Goal: Communication & Community: Answer question/provide support

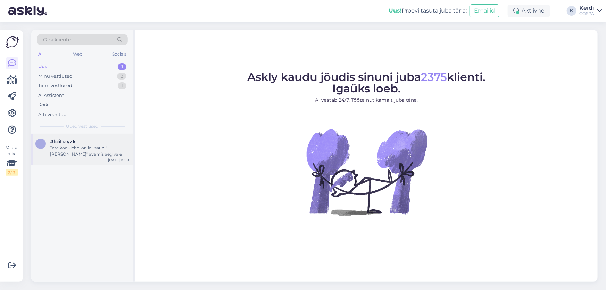
click at [80, 146] on div "Tere,kodulehel on leilisaun "[PERSON_NAME]" avamis aeg vale" at bounding box center [89, 151] width 79 height 13
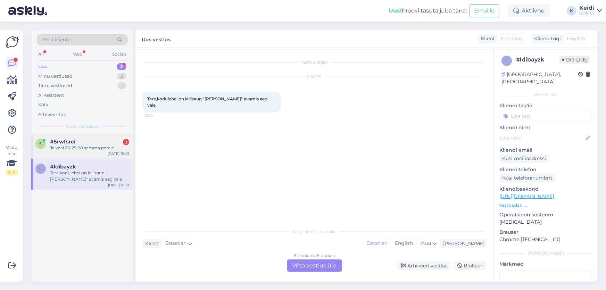
click at [56, 142] on span "#5rwfsrei" at bounding box center [62, 142] width 25 height 6
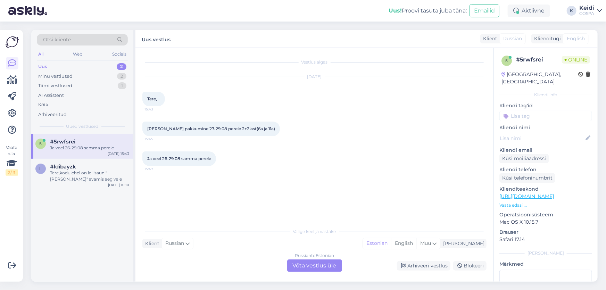
click at [332, 267] on div "Russian to Estonian Võta vestlus üle" at bounding box center [314, 266] width 55 height 13
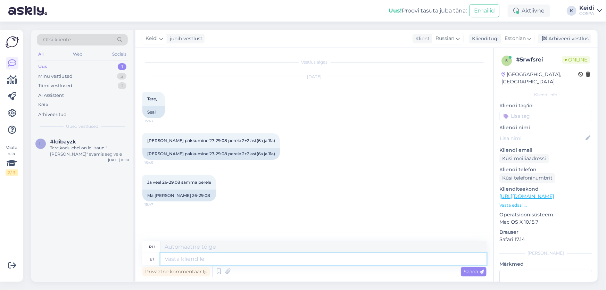
click at [242, 255] on textarea at bounding box center [324, 259] width 326 height 12
type textarea "Tere"
type textarea "Привет"
type textarea "Tere!"
type textarea "Привет!"
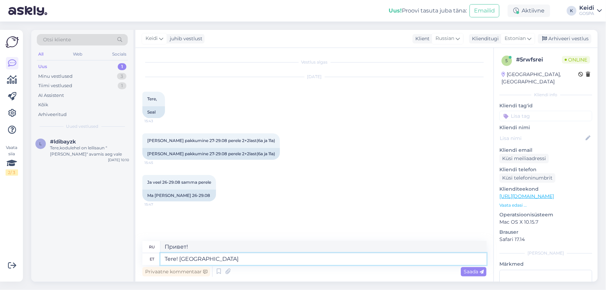
type textarea "Tere! [GEOGRAPHIC_DATA]"
type textarea "Здравствуйте! Пожалуйста."
type textarea "Tere! Palun lisage e"
type textarea "Здравствуйте! Пожалуйста, добавьте."
type textarea "Tere! Palun lisage enda"
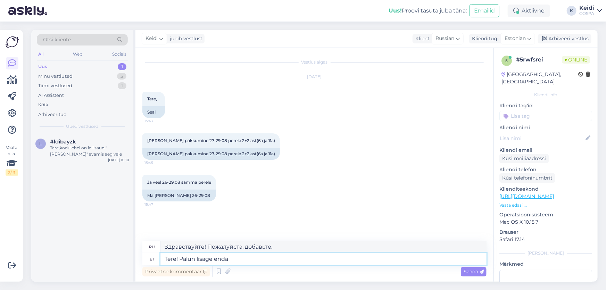
type textarea "Здравствуйте! Пожалуйста, добавьте свой."
type textarea "Tere! Palun lisage enda e-mail."
type textarea "Здравствуйте! Введите свой адрес электронной почты."
type textarea "Tere! Palun lisage enda e-mail. Saadame p"
type textarea "Здравствуйте! Введите свой адрес электронной почты. Мы вам его отправим."
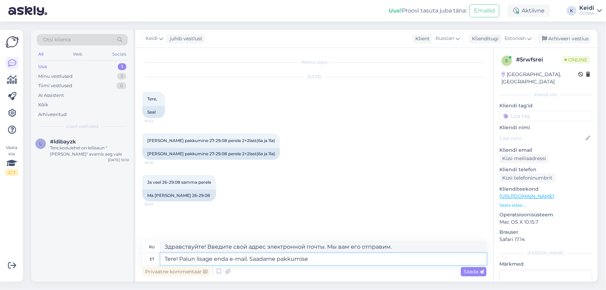
type textarea "Tere! Palun lisage enda e-mail. Saadame pakkumise"
type textarea "Здравствуйте! Введите свой адрес электронной почты. Мы вышлем вам предложение."
type textarea "Tere! Palun lisage enda e-mail. Saadame pakkumise e-maili t"
type textarea "Здравствуйте! Введите свой адрес электронной почты. Мы вышлем вам предложение п…"
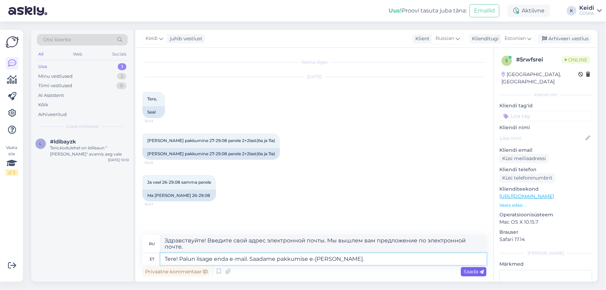
type textarea "Tere! Palun lisage enda e-mail. Saadame pakkumise e-[PERSON_NAME]."
click at [465, 274] on span "Saada" at bounding box center [474, 272] width 20 height 6
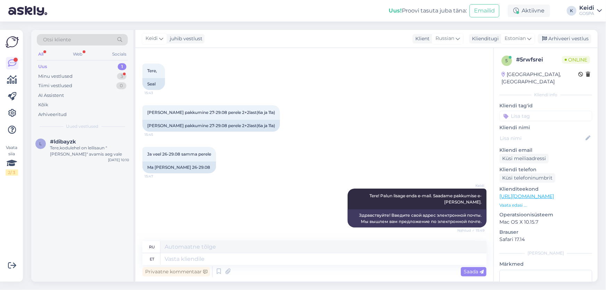
scroll to position [70, 0]
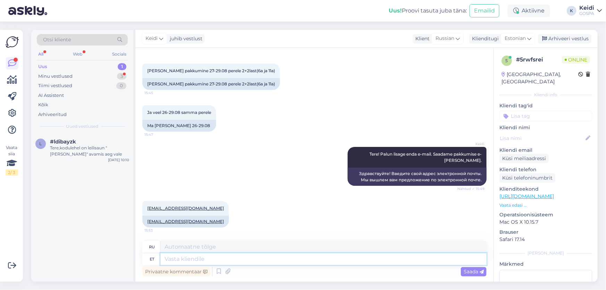
click at [170, 260] on textarea at bounding box center [324, 259] width 326 height 12
type textarea "Antud"
type textarea "Данный"
type textarea "Antud perioodil"
type textarea "В этот период"
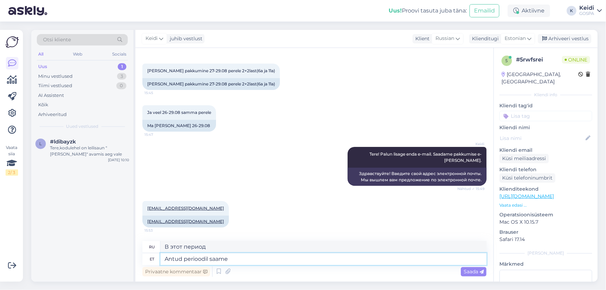
type textarea "Antud perioodil saame p"
type textarea "В этот период мы можем"
type textarea "Antud perioodil"
type textarea "В этот период"
type textarea "Antud perioodil 26.09"
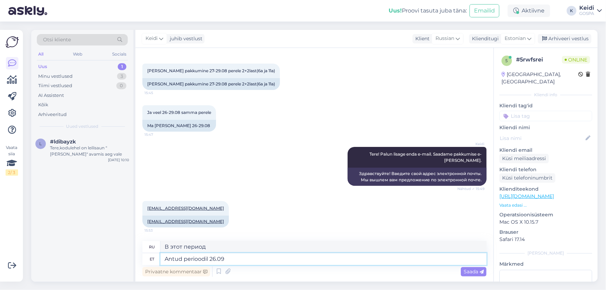
type textarea "В этот период 26.09"
type textarea "Antud perioodil 26.08-"
type textarea "В этот период 26.08-"
type textarea "[PERSON_NAME] 26.08-29.08"
type textarea "В этот период 26.08-29.08"
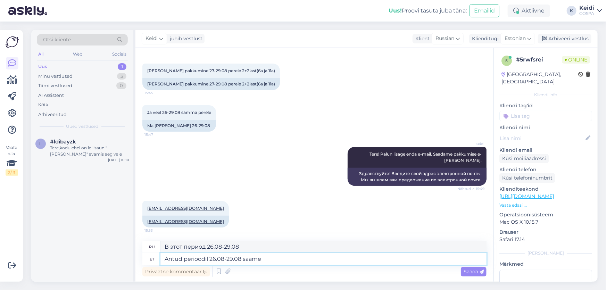
type textarea "Antud perioodil 26.08-29.08 saame"
type textarea "В этот период 26.08-29.08 мы можем"
type textarea "Antud perioodil 26.08-29.08 saame pakkuda t"
type textarea "В этот период 26.08-29.08 мы можем предложить"
type textarea "Antud perioodil 26.08-29.08 saame pakkuda teile pe"
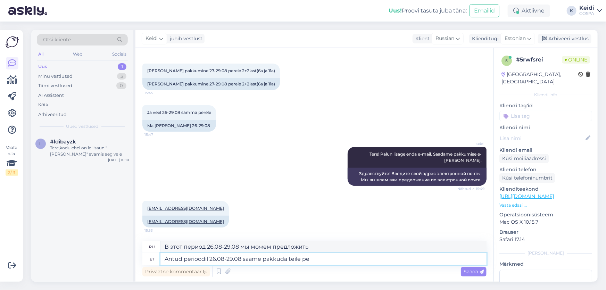
type textarea "В этот период 26.08-29.08 мы можем предложить [PERSON_NAME]"
type textarea "Antud perioodil 26.08-29.08 saame pakkuda teile pere"
type textarea "В этот период 26.08-29.08 мы можем предложить вам семейный"
type textarea "Antud perioodil 26.08-29.08 saame pakkuda teile"
type textarea "В этот период 26.08-29.08 мы можем предложить [PERSON_NAME]"
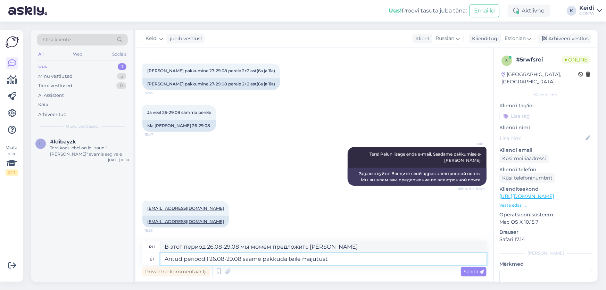
type textarea "Antud perioodil 26.08-29.08 saame pakkuda teile majutust"
type textarea "Мы можем предложить Вам размещение в период 26.08-29.08"
type textarea "Antud perioodil 26.08-29.08 saame pakkuda teile majutust standard"
type textarea "В период 26.08-29.08 мы можем предложить Вам стандартное размещение."
type textarea "Antud perioodil 26.08-29.08 saame pakkuda teile majutust standard toas"
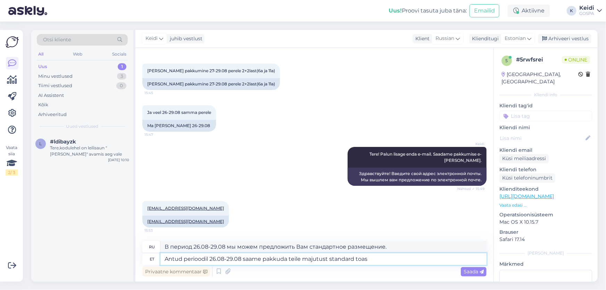
type textarea "В период 26.08-29.08 мы можем предложить Вам размещение в стандартном номере."
type textarea "Antud perioodil 26.08-29.08 saame pakkuda teile majutust standard toas 119.-"
type textarea "В период 26.08-29.08 мы можем предложить Вам размещение в стандартном номере 11…"
type textarea "Antud perioodil 26.08-29.08 saame pakkuda teile majutust standard toas 119"
type textarea "В период 26.08-29.08 мы можем предложить Вам размещение в стандартном номере за…"
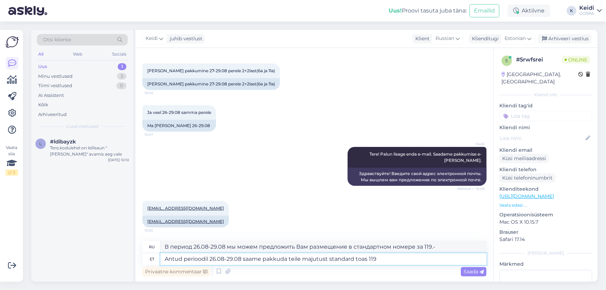
type textarea "Antud perioodil 26.08-29.08 saame pakkuda teile majutust standard toas 119 e"
type textarea "В период 26.08-29.08 мы можем предложить Вам размещение в стандартном номере 11…"
type textarea "Antud perioodil 26.08-29.08 saame pakkuda teile majutust standard toas 119 eurot"
type textarea "В период 26.08-29.08 мы можем предложить Вам размещение в стандартном номере за…"
type textarea "Antud perioodil 26.08-29.08 saame pakkuda teile majutust standard toas 119 euro…"
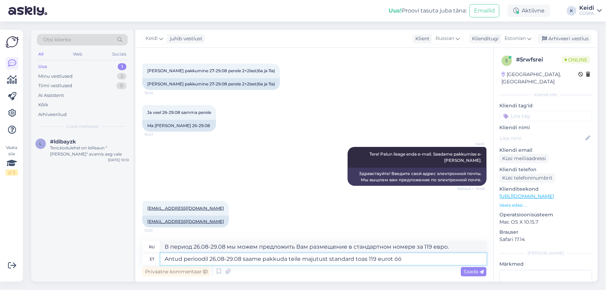
type textarea "В период 26.08-29.08 мы можем предложить Вам размещение в стандартном номере за…"
type textarea "Antud perioodil 26.08-29.08 saame pakkuda teile majutust standard toas 119 euro…"
type textarea "В период 26.08-29.08 мы можем предложить Вам размещение в стандартном номере за…"
type textarea "Antud perioodil 26.08-29.08 saame pakkuda teile majutust standard toas 119 euro…"
type textarea "В период 26.08-29.08 мы можем предложить Вам размещение в стандартном номере за…"
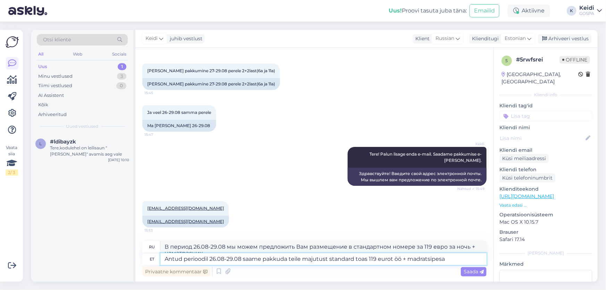
scroll to position [76, 0]
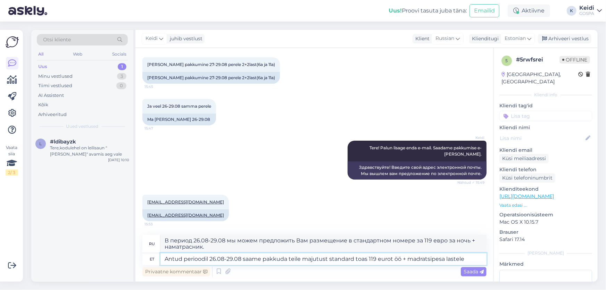
type textarea "Antud perioodil 26.08-29.08 saame pakkuda teile majutust standard toas 119 euro…"
type textarea "В период 26.08-29.08 мы можем предложить Вам размещение в стандартном номере за…"
type textarea "Antud perioodil 26.08-29.08 saame pakkuda teile majutust standard toas 119 euro…"
type textarea "В период 26.08-29.08 мы можем предложить Вам размещение в стандартном номере за…"
type textarea "Antud perioodil 26.08-29.08 saame pakkuda teile majutust standard toas 119 euro…"
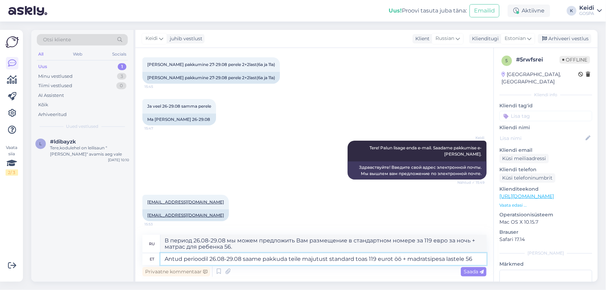
type textarea "В период 26.08-29.08 мы можем предложить Вам размещение в стандартном номере за…"
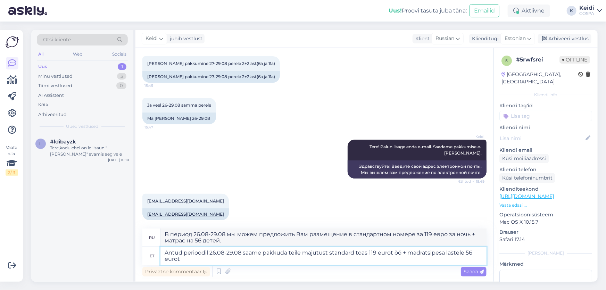
type textarea "Antud perioodil 26.08-29.08 saame pakkuda teile majutust standard toas 119 euro…"
type textarea "В период 26.08-29.08 мы можем предложить Вам размещение в стандартном номере за…"
type textarea "Antud perioodil 26.08-29.08 saame pakkuda teile majutust standard toas 119 euro…"
type textarea "В период 26.08-29.08 мы можем предложить Вам размещение в стандартном номере за…"
type textarea "Antud perioodil 26.08-29.08 saame pakkuda teile majutust standard toas 119 euro…"
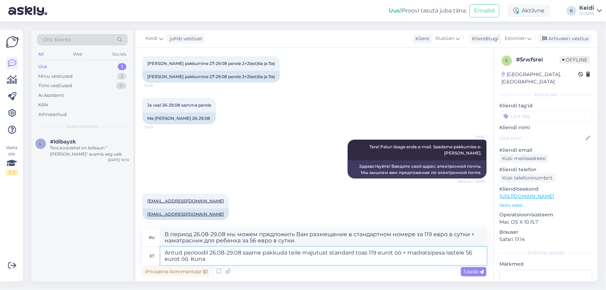
type textarea "В период 26.08-29.08 мы можем предложить вам размещение в стандартном номере за…"
type textarea "Antud perioodil 26.08-29.08 saame pakkuda teile majutust standard toas 119 euro…"
type textarea "В период 26.08-29.08 мы можем предложить вам размещение в стандартном номере за…"
type textarea "Antud perioodil 26.08-29.08 saame pakkuda teile majutust standard toas 119 euro…"
type textarea "В период 26.08-29.08 мы можем предложить вам размещение в стандартном номере за…"
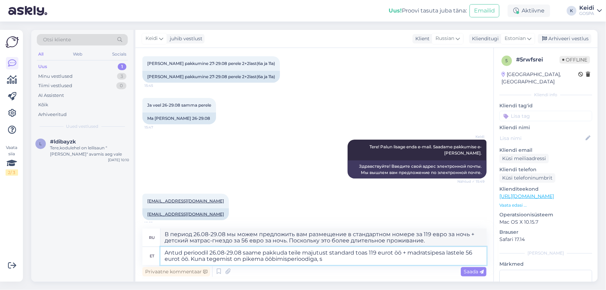
type textarea "Antud perioodil 26.08-29.08 saame pakkuda teile majutust standard toas 119 euro…"
type textarea "В период 26.08-29.08 мы можем предложить вам размещение в стандартном номере за…"
type textarea "Antud perioodil 26.08-29.08 saame pakkuda teile majutust standard toas 119 euro…"
type textarea "В период 26.08-29.08 мы можем предложить вам размещение в стандартном номере за…"
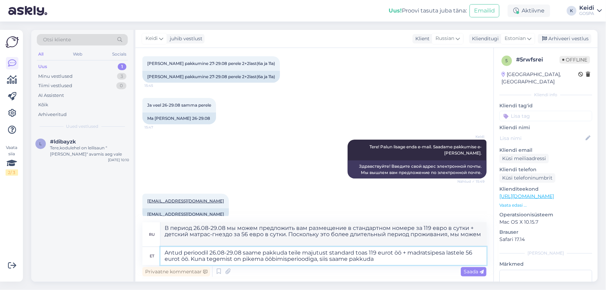
type textarea "Antud perioodil 26.08-29.08 saame pakkuda teile majutust standard toas 119 euro…"
type textarea "В период 26.08-29.08 мы можем предложить вам размещение в стандартном номере за…"
type textarea "Antud perioodil 26.08-29.08 saame pakkuda teile majutust standard toas 119 euro…"
type textarea "В период 26.08-29.08 мы можем предложить вам размещение в стандартном номере за…"
type textarea "Antud perioodil 26.08-29.08 saame pakkuda teile majutust standard toas 119 euro…"
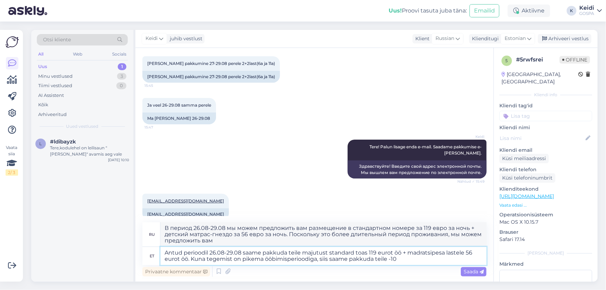
type textarea "В период 26.08-29.08 мы можем предложить вам размещение в стандартном номере за…"
type textarea "Antud perioodil 26.08-29.08 saame pakkuda teile majutust standard toas 119 euro…"
type textarea "В период 26.08-29.08 мы предлагаем вам размещение в стандартном номере за 119 е…"
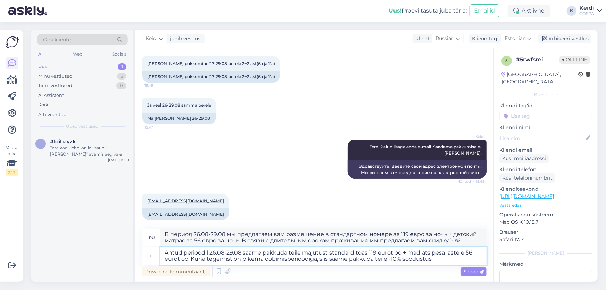
type textarea "Antud perioodil 26.08-29.08 saame pakkuda teile majutust standard toas 119 euro…"
type textarea "В период 26.08-29.08 мы предлагаем вам размещение в стандартном номере за 119 е…"
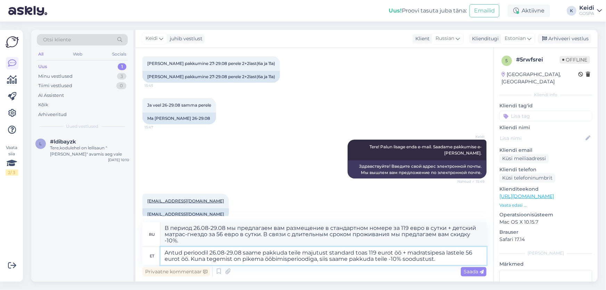
type textarea "Antud perioodil 26.08-29.08 saame pakkuda teile majutust standard toas 119 euro…"
type textarea "В период 26.08-29.08 мы предлагаем вам размещение в стандартном номере за 119 е…"
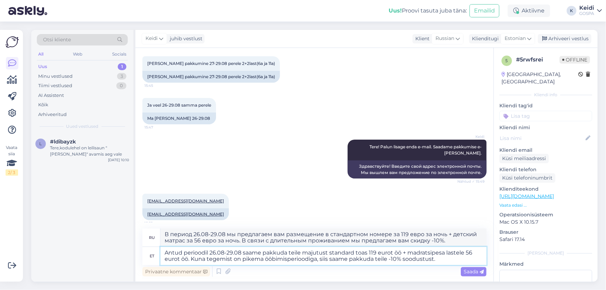
click at [240, 258] on textarea "Antud perioodil 26.08-29.08 saame pakkuda teile majutust standard toas 119 euro…" at bounding box center [324, 256] width 326 height 18
type textarea "Antud perioodil 26.08-29.08 saame pakkuda teile majutust standard toas 119 euro…"
type textarea "В период 26.08-29.08 мы предлагаем вам размещение в стандартном номере за 119 е…"
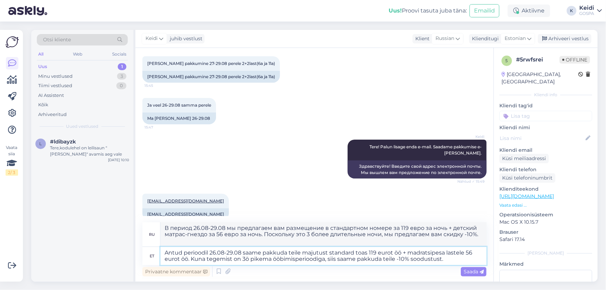
type textarea "Antud perioodil 26.08-29.08 saame pakkuda teile majutust standard toas 119 euro…"
type textarea "В период 26.08-29.08 мы предлагаем вам размещение в стандартном номере за 119 е…"
type textarea "Antud perioodil 26.08-29.08 saame pakkuda teile majutust standard toas 119 euro…"
type textarea "В период 26.08-29.08 мы предлагаем вам размещение в стандартном номере за 119 е…"
type textarea "Antud perioodil 26.08-29.08 saame pakkuda teile majutust standard toas 119 euro…"
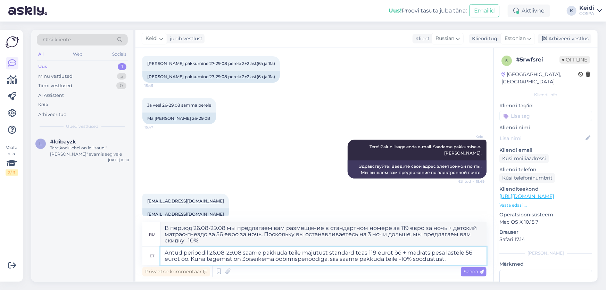
type textarea "В период 26.08-29.08 мы предлагаем вам размещение в стандартном номере за 119 е…"
type textarea "Antud perioodil 26.08-29.08 saame pakkuda teile majutust standard toas 119 euro…"
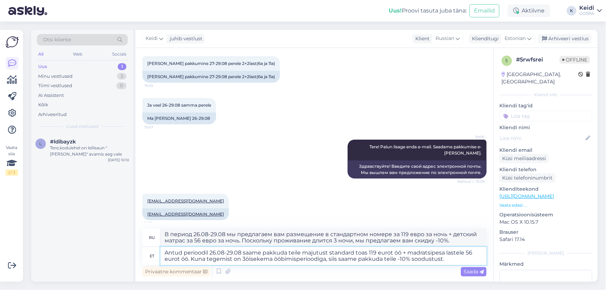
type textarea "В период 26.08-29.08 мы предлагаем вам размещение в стандартном номере за 119 е…"
type textarea "Antud perioodil 26.08-29.08 saame pakkuda teile majutust standard toas 119 euro…"
type textarea "В период 26.08-29.08 мы предлагаем вам размещение в стандартном номере за 119 е…"
type textarea "Antud perioodil 26.08-29.08 saame pakkuda teile majutust standard toas 119 euro…"
type textarea "В период 26.08-29.08 мы предлагаем вам размещение в стандартном номере за 119 е…"
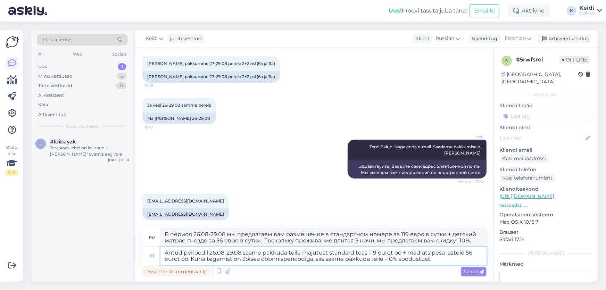
type textarea "Antud perioodil 26.08-29.08 saame pakkuda teile majutust standard toas 119 euro…"
type textarea "В период 26.08-29.08 мы предлагаем вам размещение в стандартном номере за 119 е…"
type textarea "Antud perioodil 26.08-29.08 saame pakkuda teile majutust standard toas 119 euro…"
type textarea "В период 26.08-29.08 мы предлагаем вам размещение в стандартном номере за 119 е…"
type textarea "Antud perioodil 26.08-29.08 saame pakkuda teile majutust standard toas 119 euro…"
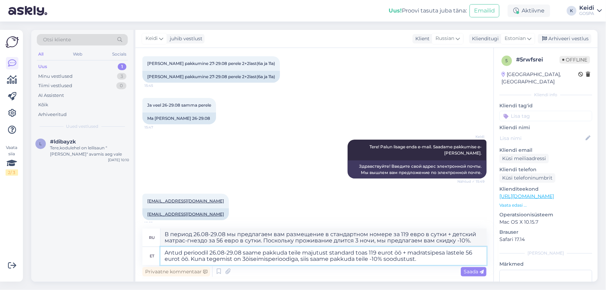
type textarea "В период 26.08-29.08 мы предлагаем вам размещение в стандартном номере за 119 е…"
type textarea "Antud perioodil 26.08-29.08 saame pakkuda teile majutust standard toas 119 euro…"
type textarea "В период 26.08-29.08 мы предлагаем вам размещение в стандартном номере за 119 е…"
type textarea "Antud perioodil 26.08-29.08 saame pakkuda teile majutust standard toas 119 euro…"
type textarea "В период 26.08-29.08 мы предлагаем вам размещение в стандартном номере за 119 е…"
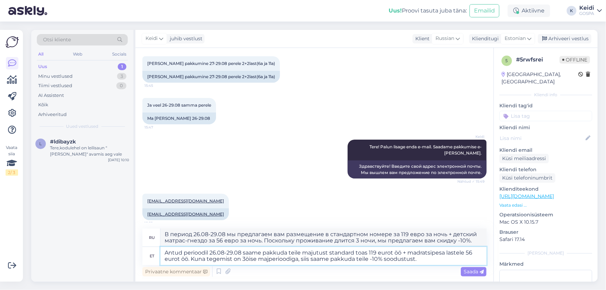
type textarea "Antud perioodil 26.08-29.08 saame pakkuda teile majutust standard toas 119 euro…"
type textarea "В период 26.08-29.08 мы предлагаем вам размещение в стандартном номере за 119 е…"
type textarea "Antud perioodil 26.08-29.08 saame pakkuda teile majutust standard toas 119 euro…"
type textarea "В период 26.08-29.08 мы предлагаем вам размещение в стандартном номере за 119 е…"
click at [438, 260] on textarea "Antud perioodil 26.08-29.08 saame pakkuda teile majutust standard toas 119 euro…" at bounding box center [324, 256] width 326 height 18
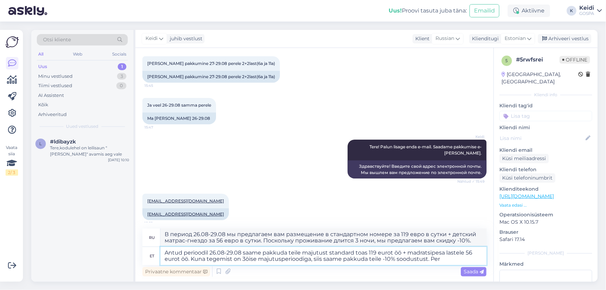
type textarea "Antud perioodil 26.08-29.08 saame pakkuda teile majutust standard toas 119 euro…"
type textarea "В период 26.08-29.08 мы предлагаем вам размещение в стандартном номере за 119 е…"
type textarea "Antud perioodil 26.08-29.08 saame pakkuda teile majutust standard toas 119 euro…"
type textarea "В период 26.08-29.08 мы предлагаем вам размещение в стандартном номере за 119 е…"
type textarea "Antud perioodil 26.08-29.08 saame pakkuda teile majutust standard toas 119 euro…"
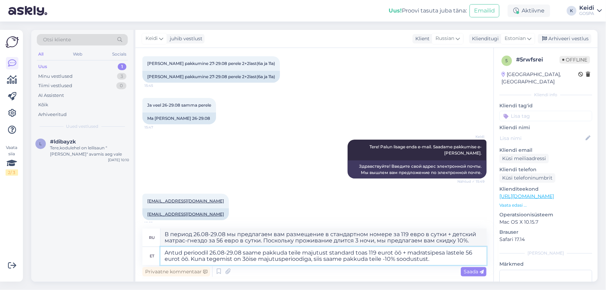
type textarea "В период 26.08-29.08 мы предлагаем вам размещение в стандартном номере за 119 е…"
type textarea "Antud perioodil 26.08-29.08 saame pakkuda teile majutust standard toas 119 euro…"
type textarea "В период 26.08-29.08 мы предлагаем вам размещение в стандартном номере за 119 е…"
type textarea "Antud perioodil 26.08-29.08 saame pakkuda teile majutust standard toas 119 euro…"
type textarea "В период 26.08-29.08 мы предлагаем вам размещение в стандартном номере за 119 е…"
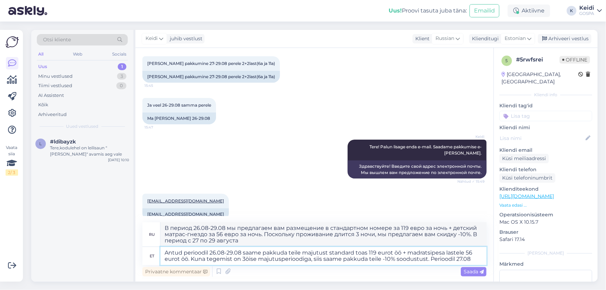
type textarea "Antud perioodil 26.08-29.08 saame pakkuda teile majutust standard toas 119 euro…"
type textarea "В период 26.08-29.08 мы предлагаем вам размещение в стандартном номере за 119 е…"
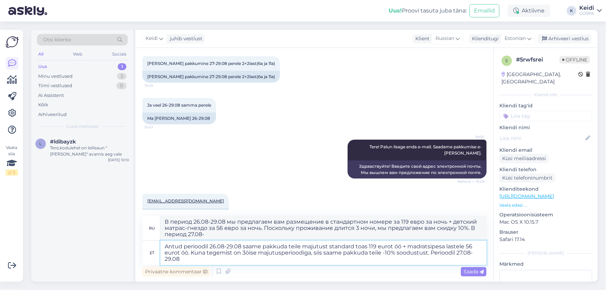
type textarea "Antud perioodil 26.08-29.08 saame pakkuda teile majutust standard toas 119 euro…"
type textarea "В период 26.08-29.08 мы предлагаем вам размещение в стандартном номере за 119 е…"
type textarea "Antud perioodil 26.08-29.08 saame pakkuda teile majutust standard toas 119 euro…"
type textarea "В период 26.08-29.08 мы предлагаем вам размещение в стандартном номере за 119 е…"
type textarea "Antud perioodil 26.08-29.08 saame pakkuda teile majutust standard toas 119 euro…"
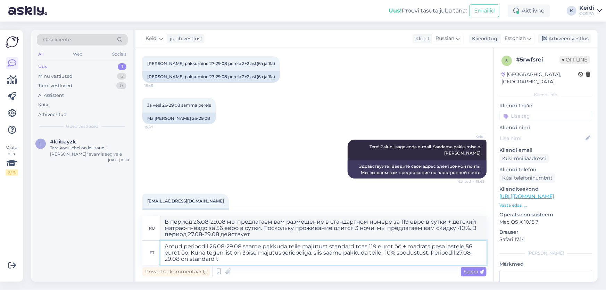
type textarea "В период 26.08-29.08 мы предлагаем вам размещение в стандартном номере за 119 е…"
type textarea "Antud perioodil 26.08-29.08 saame pakkuda teile majutust standard toas 119 euro…"
type textarea "В период 26.08-29.08 мы предлагаем вам размещение в стандартном номере по цене …"
type textarea "Antud perioodil 26.08-29.08 saame pakkuda teile majutust standard toas 119 euro…"
type textarea "В период 26.08-29.08 мы предлагаем вам размещение в стандартном номере за 119 е…"
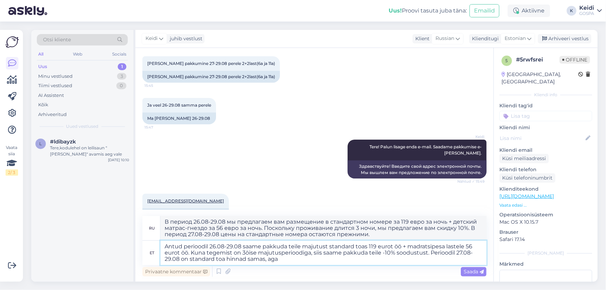
type textarea "Antud perioodil 26.08-29.08 saame pakkuda teile majutust standard toas 119 euro…"
type textarea "В период 26.08-29.08 мы предлагаем вам размещение в стандартном номере за 119 е…"
type textarea "Antud perioodil 26.08-29.08 saame pakkuda teile majutust standard toas 119 euro…"
type textarea "В период 26.08-29.08 мы предлагаем вам размещение в стандартном номере по цене …"
type textarea "Antud perioodil 26.08-29.08 saame pakkuda teile majutust standard toas 119 euro…"
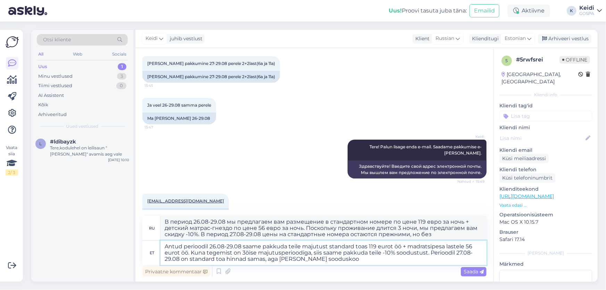
type textarea "В период 26.08-29.08 мы предлагаем вам размещение в стандартном номере по цене …"
type textarea "Antud perioodil 26.08-29.08 saame pakkuda teile majutust standard toas 119 euro…"
type textarea "В период 26.08-29.08 мы предлагаем вам размещение в стандартном номере за 119 е…"
type textarea "Antud perioodil 26.08-29.08 saame pakkuda teile majutust standard toas 119 euro…"
type textarea "В период 26.08-29.08 мы предлагаем вам размещение в стандартном номере за 119 е…"
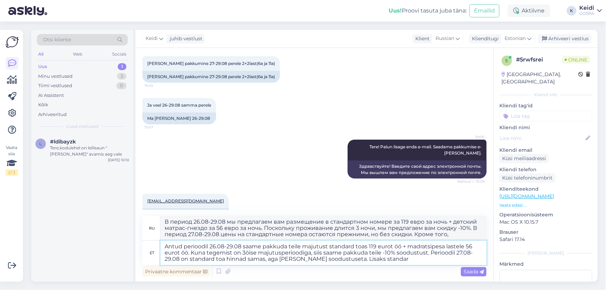
type textarea "Antud perioodil 26.08-29.08 saame pakkuda teile majutust standard toas 119 euro…"
type textarea "В период 26.08-29.08 мы предлагаем вам размещение в стандартном номере по цене …"
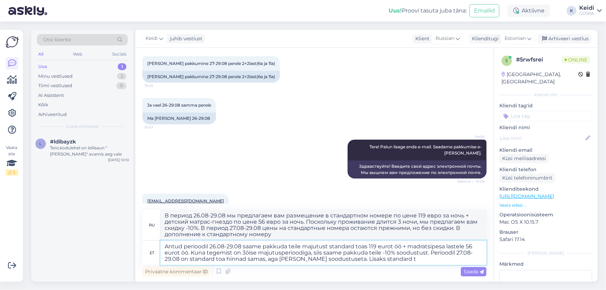
type textarea "Antud perioodil 26.08-29.08 saame pakkuda teile majutust standard toas 119 euro…"
type textarea "В период 26.08-29.08 мы предлагаем вам размещение в стандартном номере по цене …"
type textarea "Antud perioodil 26.08-29.08 saame pakkuda teile majutust standard toas 119 euro…"
type textarea "В период 26.08-29.08 мы предлагаем вам размещение в стандартном номере по цене …"
type textarea "Antud perioodil 26.08-29.08 saame pakkuda teile majutust standard toas 119 euro…"
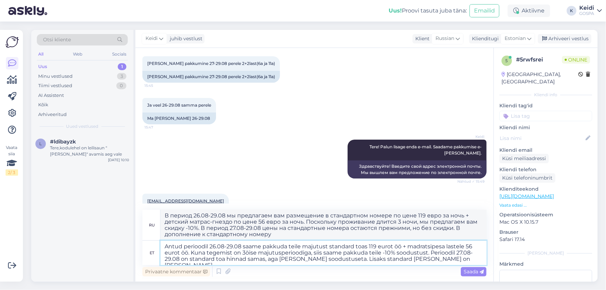
type textarea "В период 26.08-29.08 мы предлагаем вам размещение в стандартном номере по цене …"
type textarea "Antud perioodil 26.08-29.08 saame pakkuda teile majutust standard toas 119 euro…"
type textarea "В период 26.08-29.08 мы можем предложить вам размещение в стандартном номере по…"
type textarea "Antud perioodil 26.08-29.08 saame pakkuda teile majutust standard toas 119 euro…"
type textarea "В период 26.08-29.08 мы можем предложить вам размещение в стандартном номере по…"
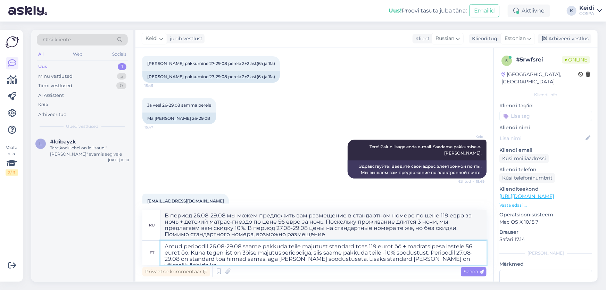
type textarea "Antud perioodil 26.08-29.08 saame pakkuda teile majutust standard toas 119 euro…"
type textarea "В период 26.08-29.08 мы можем предложить вам размещение в стандартном номере по…"
type textarea "Antud perioodil 26.08-29.08 saame pakkuda teile majutust standard toas 119 euro…"
type textarea "В период 26.08-29.08 мы можем предложить вам размещение в стандартном номере по…"
type textarea "Antud perioodil 26.08-29.08 saame pakkuda teile majutust standard toas 119 euro…"
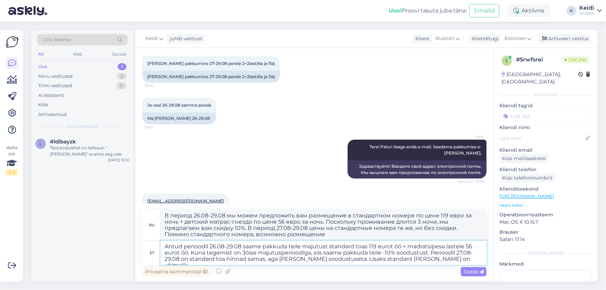
type textarea "В период 26.08-29.08 мы можем предложить вам размещение в стандартном номере по…"
type textarea "Antud perioodil 26.08-29.08 saame pakkuda teile majutust standard toas 119 euro…"
type textarea "В период 26.08-29.08 мы предлагаем вам размещение в стандартном номере по цене …"
type textarea "Antud perioodil 26.08-29.08 saame pakkuda teile majutust standard toas 119 euro…"
type textarea "В период 26.08-29.08 мы предлагаем вам размещение в стандартном номере по цене …"
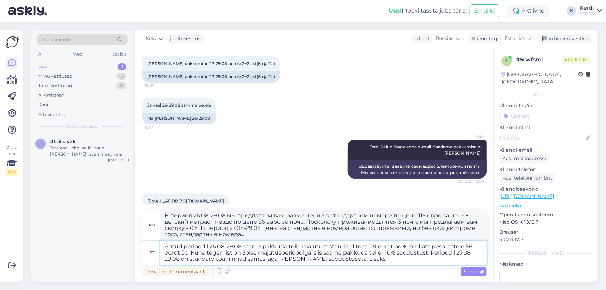
type textarea "Antud perioodil 26.08-29.08 saame pakkuda teile majutust standard toas 119 euro…"
type textarea "В период 26.08-29.08 мы предлагаем вам размещение в стандартном номере за 119 е…"
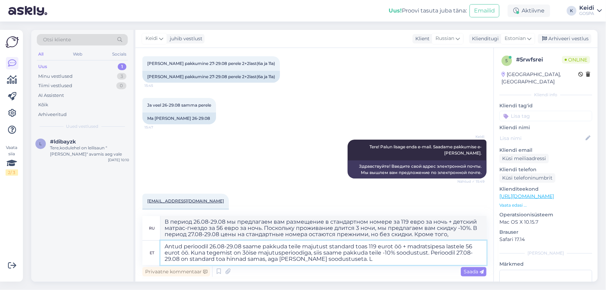
type textarea "Antud perioodil 26.08-29.08 saame pakkuda teile majutust standard toas 119 euro…"
type textarea "В период 26.08-29.08 мы предлагаем вам размещение в стандартном номере за 119 е…"
click at [446, 193] on div "[EMAIL_ADDRESS][DOMAIN_NAME] 15:53 [EMAIL_ADDRESS][DOMAIN_NAME]" at bounding box center [314, 207] width 344 height 42
click at [264, 258] on textarea "Antud perioodil 26.08-29.08 saame pakkuda teile majutust standard toas 119 euro…" at bounding box center [324, 253] width 326 height 24
type textarea "Antud perioodil 26.08-29.08 saame pakkuda teile majutust standard toas 119 euro…"
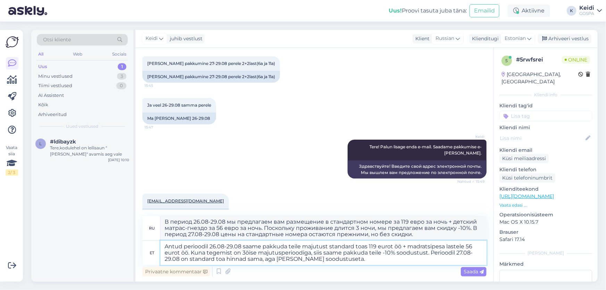
type textarea "В период 26.08-29.08 мы предлагаем вам размещение в стандартном номере за 119 е…"
drag, startPoint x: 270, startPoint y: 259, endPoint x: 278, endPoint y: 260, distance: 8.7
click at [278, 260] on textarea "Antud perioodil 26.08-29.08 saame pakkuda teile majutust standard toas 119 euro…" at bounding box center [324, 253] width 326 height 24
click at [340, 261] on textarea "Antud perioodil 26.08-29.08 saame pakkuda teile majutust standard toas 119 euro…" at bounding box center [324, 253] width 326 height 24
drag, startPoint x: 164, startPoint y: 222, endPoint x: 397, endPoint y: 233, distance: 233.8
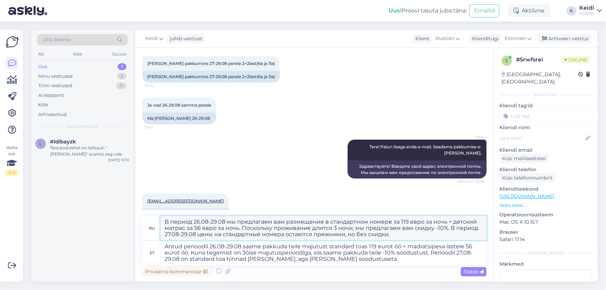
click at [397, 233] on textarea "В период 26.08-29.08 мы предлагаем вам размещение в стандартном номере за 119 е…" at bounding box center [324, 228] width 326 height 24
click at [402, 237] on textarea "В период 26.08-29.08 мы предлагаем вам размещение в стандартном номере за 119 е…" at bounding box center [324, 228] width 326 height 24
drag, startPoint x: 141, startPoint y: 202, endPoint x: 190, endPoint y: 201, distance: 48.3
click at [190, 201] on div "Vestlus algas [DATE] Tere, 15:43 Seal Tehke palun pakkumine 27-29.08 perele 2+2…" at bounding box center [315, 165] width 358 height 234
copy div "[EMAIL_ADDRESS][DOMAIN_NAME] 15:53 [EMAIL_ADDRESS][DOMAIN_NAME]"
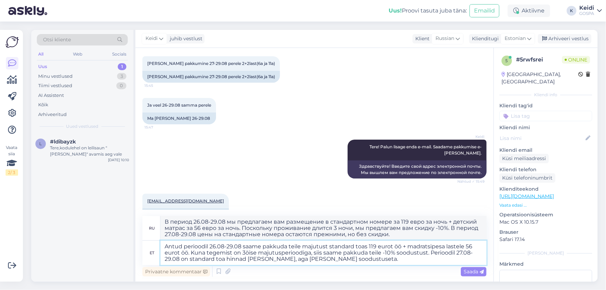
click at [166, 245] on textarea "Antud perioodil 26.08-29.08 saame pakkuda teile majutust standard toas 119 euro…" at bounding box center [324, 253] width 326 height 24
type textarea "GeorAntud perioodil 26.08-29.08 saame pakkuda teile majutust standard toas 119 …"
type textarea "В период 26.08-29.08 мы предлагаем вам размещение в стандартном номере за 119 е…"
type textarea "GeorgAntud perioodil 26.08-29.08 saame pakkuda teile majutust standard toas 119…"
type textarea "ГеоргВ период 26.08-29.08 мы предлагаем вам размещение в стандартном номере за …"
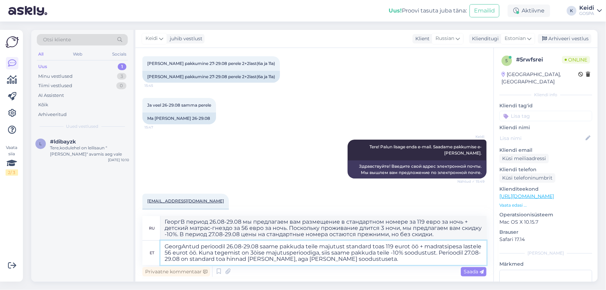
type textarea "[PERSON_NAME] perioodil 26.08-29.08 saame pakkuda teile majutust standard toas …"
type textarea "[PERSON_NAME]. В период 26.08-29.08 мы можем предложить вам размещение в станда…"
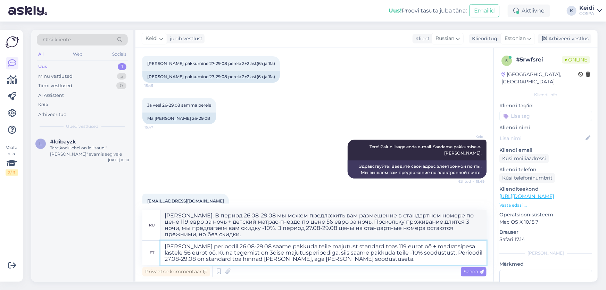
type textarea "[PERSON_NAME] OAntud perioodil 26.08-29.08 saame pakkuda teile majutust standar…"
type textarea "[PERSON_NAME] период 26.08-29.08 мы можем предложить вам размещение в стандартн…"
type textarea "[PERSON_NAME] Antud perioodil 26.08-29.08 saame pakkuda teile majutust standard…"
type textarea "[PERSON_NAME] период 26.08-29.08 мы предлагаем вам размещение в стандартном ном…"
type textarea "[PERSON_NAME] SAntud perioodil 26.08-29.08 saame pakkuda teile majutust standar…"
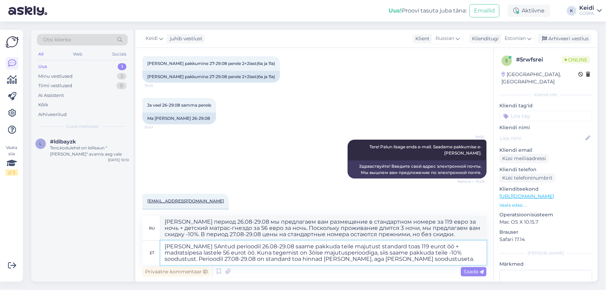
type textarea "[PERSON_NAME]. В период 26.08-29.08 мы предлагаем вам размещение в стандартном …"
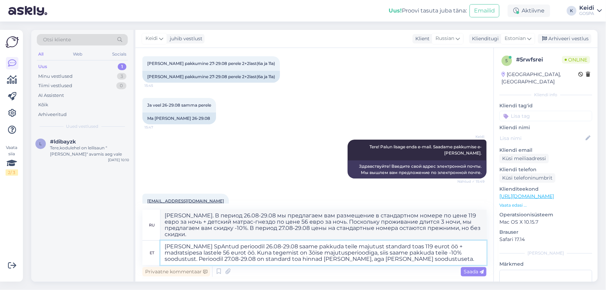
type textarea "[PERSON_NAME] SpaAntud perioodil 26.08-29.08 saame pakkuda teile majutust stand…"
type textarea "[PERSON_NAME]. В период 26.08-29.08 мы предлагаем вам размещение в стандартном …"
type textarea "[PERSON_NAME] Spa Antud perioodil 26.08-29.08 saame pakkuda teile majutust stan…"
type textarea "[PERSON_NAME] Sp. В период 26.08-29.08 мы предлагаем вам размещение в стандартн…"
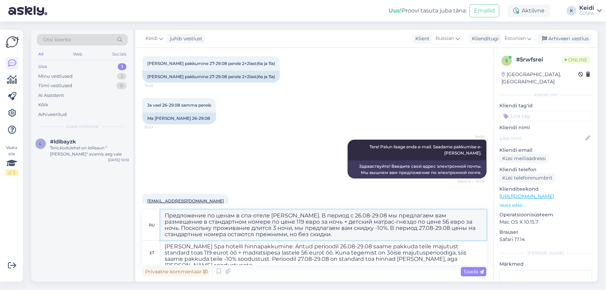
drag, startPoint x: 163, startPoint y: 216, endPoint x: 298, endPoint y: 213, distance: 135.6
click at [298, 213] on textarea "Предложение по ценам в спа-отеле [PERSON_NAME]. В период с 26.08-29.08 мы предл…" at bounding box center [324, 225] width 326 height 31
click at [163, 215] on textarea "Предложение по ценам в спа-отеле [PERSON_NAME]. В период с 26.08-29.08 мы предл…" at bounding box center [324, 225] width 326 height 31
click at [165, 247] on textarea "[PERSON_NAME] Spa hotelli hinnapakkumine. Antud perioodil 26.08-29.08 saame pak…" at bounding box center [324, 253] width 326 height 24
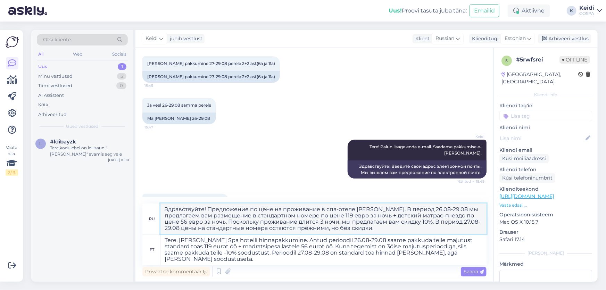
drag, startPoint x: 163, startPoint y: 209, endPoint x: 205, endPoint y: 210, distance: 41.4
click at [206, 209] on textarea "Здравствуйте! Предложение по цене на проживание в спа-отеле [PERSON_NAME]. В пе…" at bounding box center [324, 219] width 326 height 31
click at [374, 229] on textarea "Здравствуйте! Предложение по цене на проживание в спа-отеле [PERSON_NAME]. В пе…" at bounding box center [324, 219] width 326 height 31
click at [201, 252] on textarea "Tere. [PERSON_NAME] Spa hotelli hinnapakkumine. Antud perioodil 26.08-29.08 saa…" at bounding box center [324, 250] width 326 height 31
drag, startPoint x: 434, startPoint y: 223, endPoint x: 188, endPoint y: 229, distance: 246.5
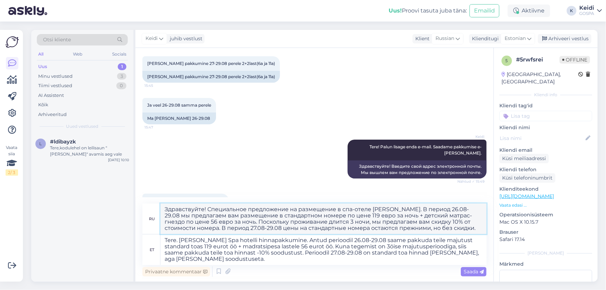
click at [188, 229] on textarea "Здравствуйте! Специальное предложение на размещение в спа-отеле [PERSON_NAME]. …" at bounding box center [324, 219] width 326 height 31
drag, startPoint x: 165, startPoint y: 242, endPoint x: 227, endPoint y: 266, distance: 66.5
click at [227, 266] on div "ru Здравствуйте! Специальное предложение на размещение в спа-отеле [PERSON_NAME…" at bounding box center [314, 241] width 344 height 75
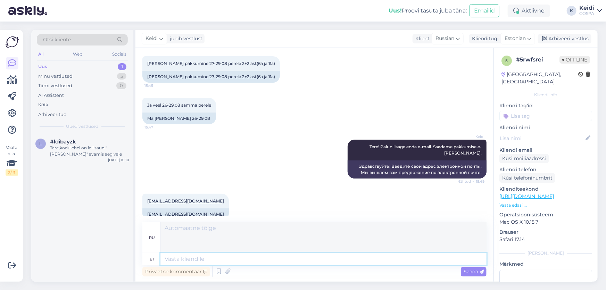
scroll to position [70, 0]
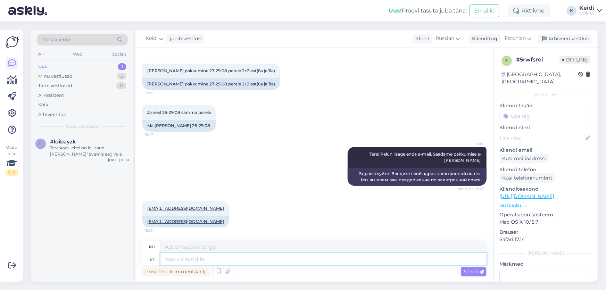
click at [254, 260] on textarea at bounding box center [324, 259] width 326 height 12
